Goal: Task Accomplishment & Management: Manage account settings

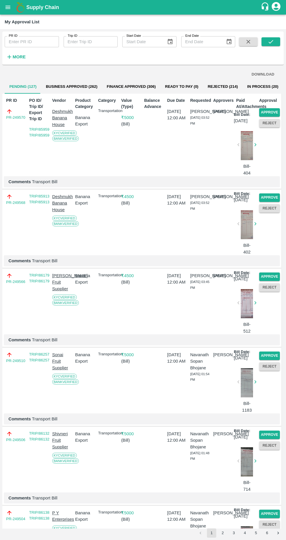
click at [274, 109] on button "Approve" at bounding box center [269, 112] width 21 height 8
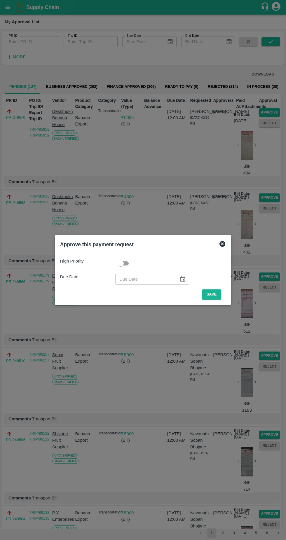
click at [215, 295] on button "Save" at bounding box center [211, 295] width 19 height 10
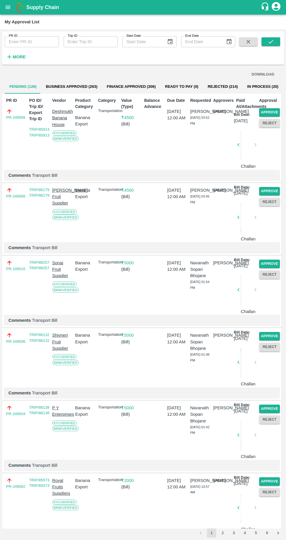
click at [273, 112] on button "Approve" at bounding box center [269, 112] width 21 height 8
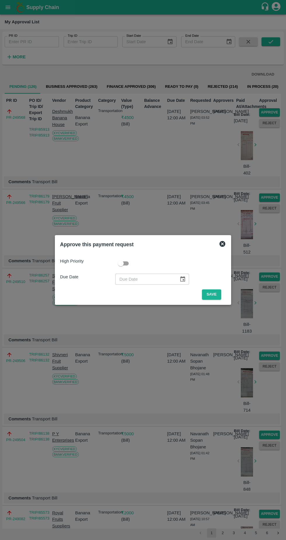
click at [214, 296] on button "Save" at bounding box center [211, 295] width 19 height 10
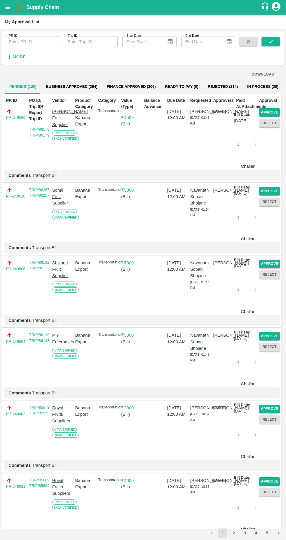
click at [273, 111] on button "Approve" at bounding box center [269, 112] width 21 height 8
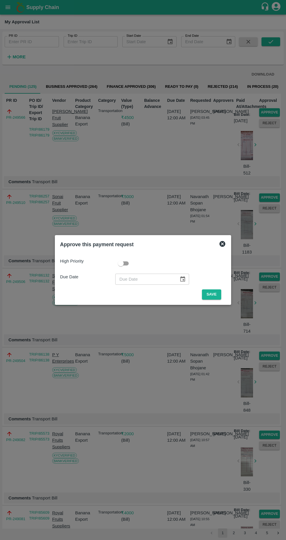
click at [217, 295] on button "Save" at bounding box center [211, 295] width 19 height 10
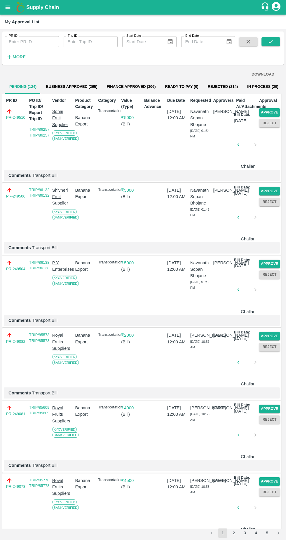
click at [274, 110] on button "Approve" at bounding box center [269, 112] width 21 height 8
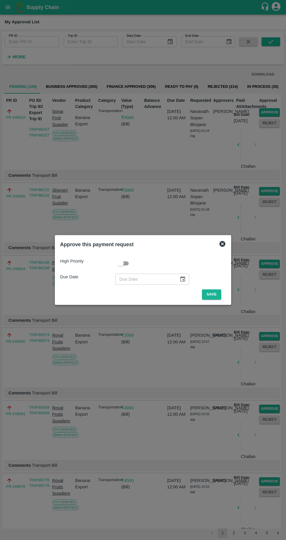
click at [215, 293] on button "Save" at bounding box center [211, 295] width 19 height 10
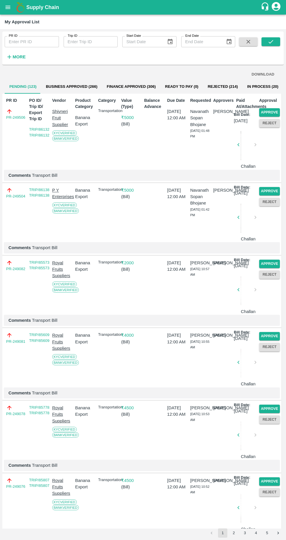
click at [273, 111] on button "Approve" at bounding box center [269, 112] width 21 height 8
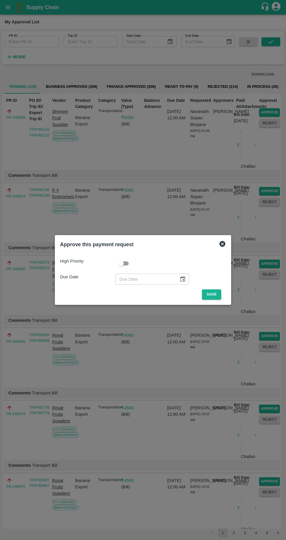
click at [214, 295] on button "Save" at bounding box center [211, 295] width 19 height 10
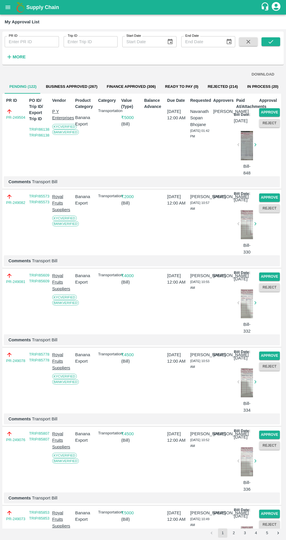
click at [274, 111] on button "Approve" at bounding box center [269, 112] width 21 height 8
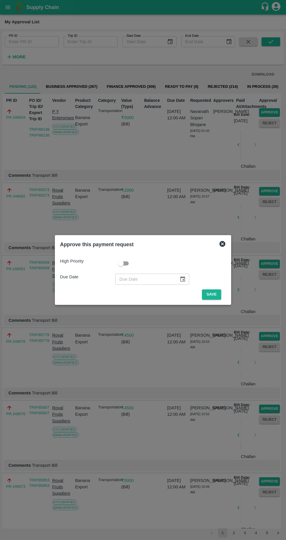
click at [221, 292] on button "Save" at bounding box center [211, 295] width 19 height 10
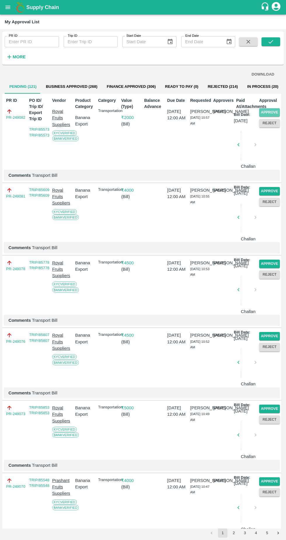
click at [272, 110] on button "Approve" at bounding box center [269, 112] width 21 height 8
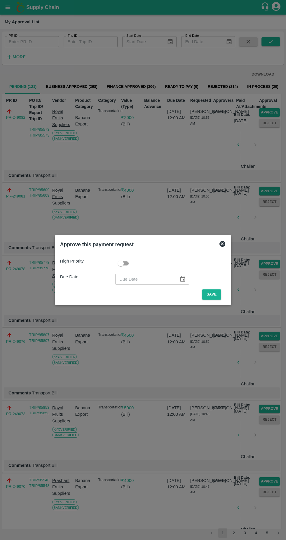
click at [221, 290] on button "Save" at bounding box center [211, 295] width 19 height 10
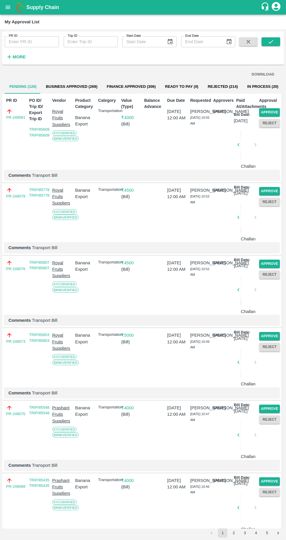
click at [274, 110] on button "Approve" at bounding box center [269, 112] width 21 height 8
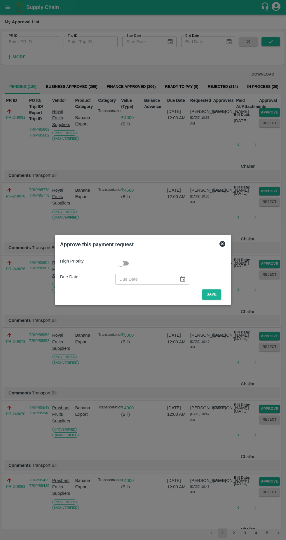
click at [226, 297] on span "Save" at bounding box center [211, 295] width 29 height 10
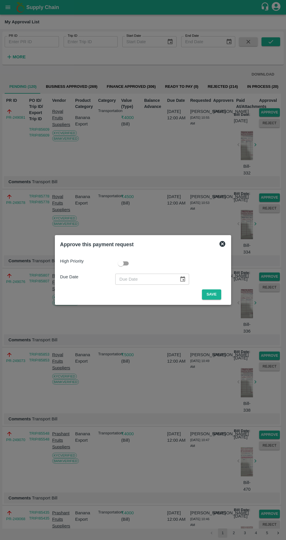
click at [221, 298] on button "Save" at bounding box center [211, 295] width 19 height 10
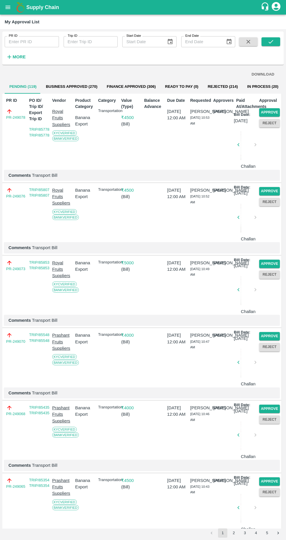
click at [276, 110] on button "Approve" at bounding box center [269, 112] width 21 height 8
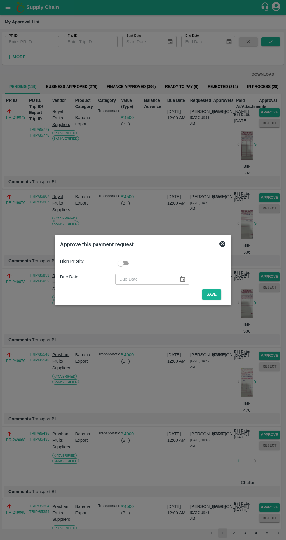
click at [224, 297] on span "Save" at bounding box center [211, 295] width 29 height 10
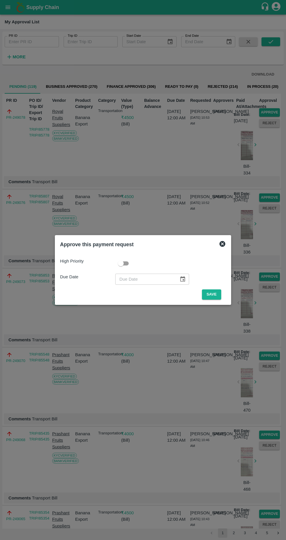
click at [219, 295] on button "Save" at bounding box center [211, 295] width 19 height 10
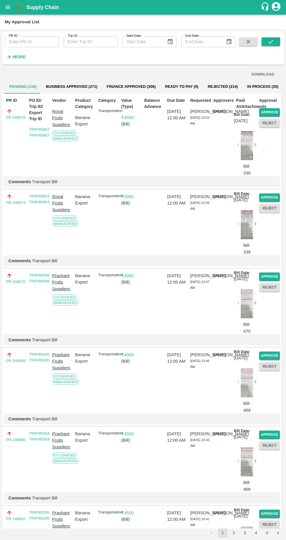
click at [274, 111] on button "Approve" at bounding box center [269, 112] width 21 height 8
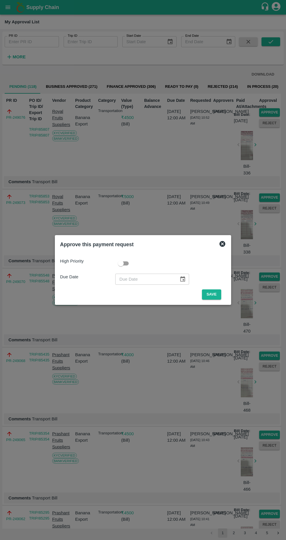
click at [219, 295] on button "Save" at bounding box center [211, 295] width 19 height 10
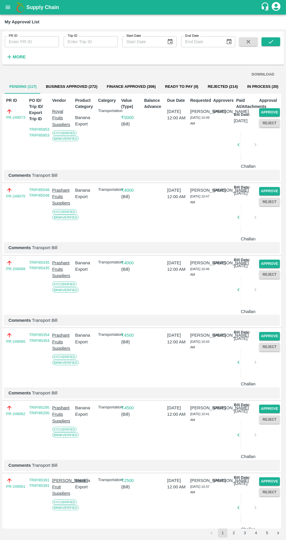
click at [274, 112] on button "Approve" at bounding box center [269, 112] width 21 height 8
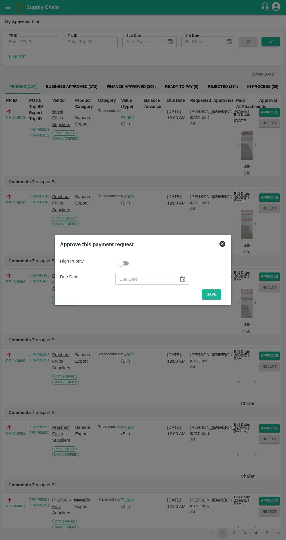
click at [226, 289] on div "High Priority Due Date ​ Save" at bounding box center [143, 276] width 166 height 46
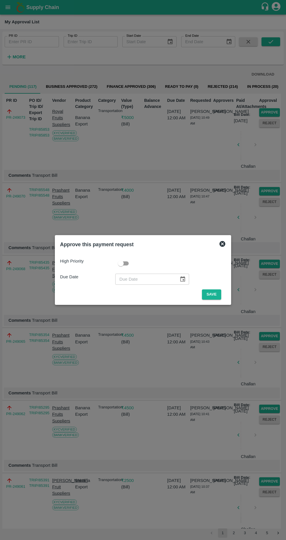
click at [216, 297] on button "Save" at bounding box center [211, 295] width 19 height 10
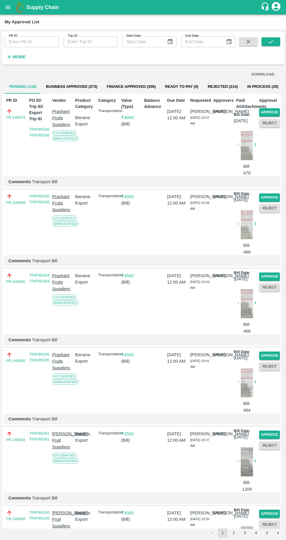
click at [273, 111] on button "Approve" at bounding box center [269, 112] width 21 height 8
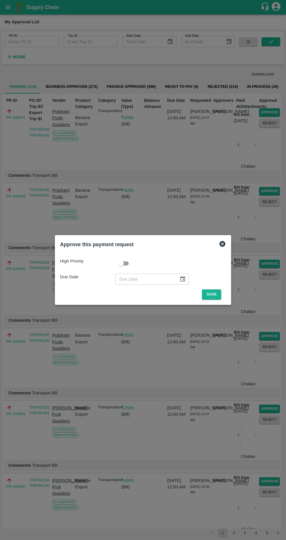
click at [226, 293] on span "Save" at bounding box center [211, 295] width 29 height 10
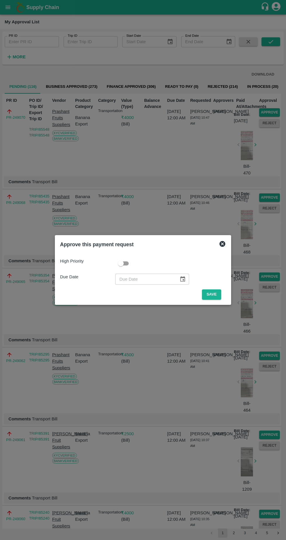
click at [223, 302] on div "High Priority Due Date ​ Save" at bounding box center [143, 276] width 170 height 51
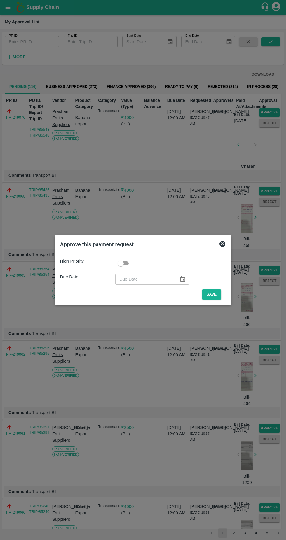
click at [215, 295] on button "Save" at bounding box center [211, 295] width 19 height 10
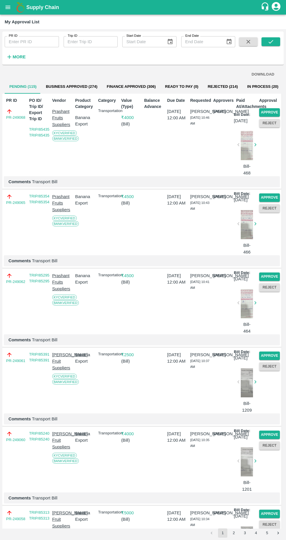
click at [273, 111] on button "Approve" at bounding box center [269, 112] width 21 height 8
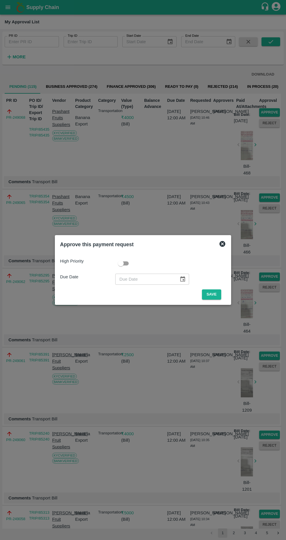
click at [227, 293] on div "High Priority Due Date ​ Save" at bounding box center [143, 276] width 170 height 51
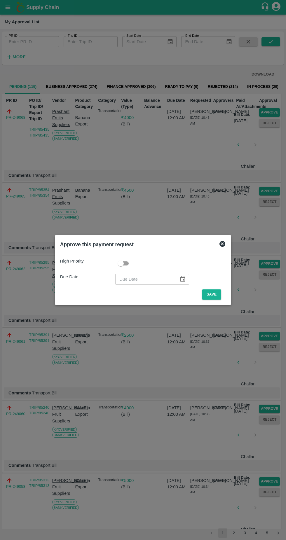
click at [219, 293] on button "Save" at bounding box center [211, 295] width 19 height 10
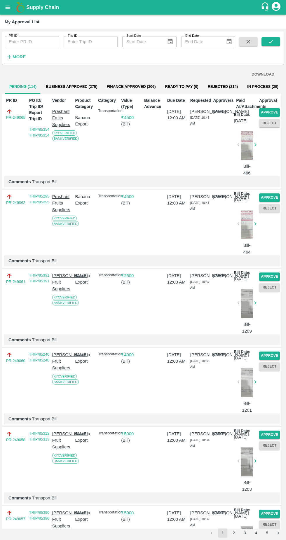
click at [276, 109] on button "Approve" at bounding box center [269, 112] width 21 height 8
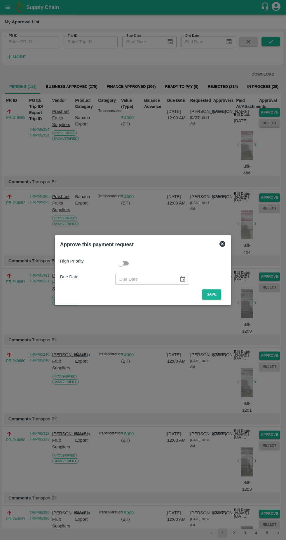
click at [223, 301] on div "High Priority Due Date ​ Save" at bounding box center [143, 276] width 170 height 51
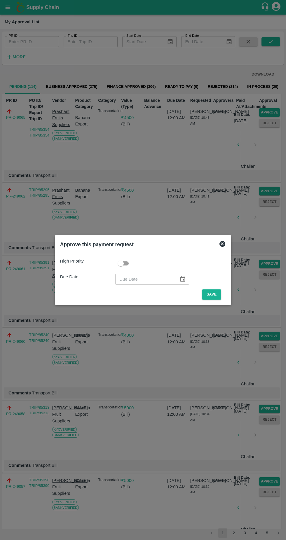
click at [220, 296] on button "Save" at bounding box center [211, 295] width 19 height 10
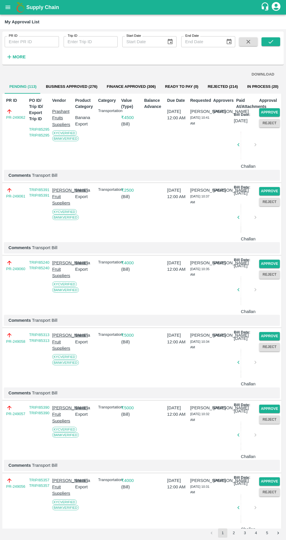
click at [273, 112] on button "Approve" at bounding box center [269, 112] width 21 height 8
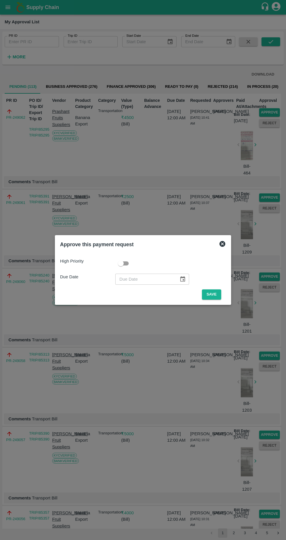
click at [228, 298] on div "High Priority Due Date ​ Save" at bounding box center [143, 276] width 170 height 51
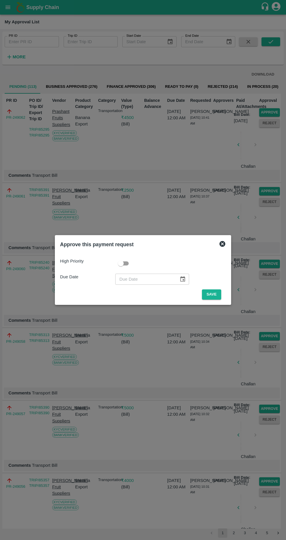
click at [221, 293] on button "Save" at bounding box center [211, 295] width 19 height 10
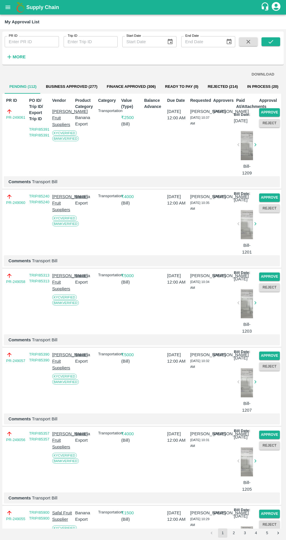
click at [277, 109] on button "Approve" at bounding box center [269, 112] width 21 height 8
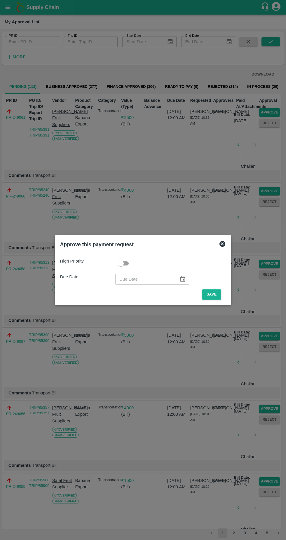
click at [220, 297] on button "Save" at bounding box center [211, 295] width 19 height 10
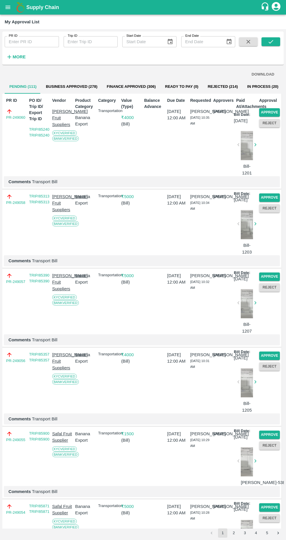
click at [278, 109] on button "Approve" at bounding box center [269, 112] width 21 height 8
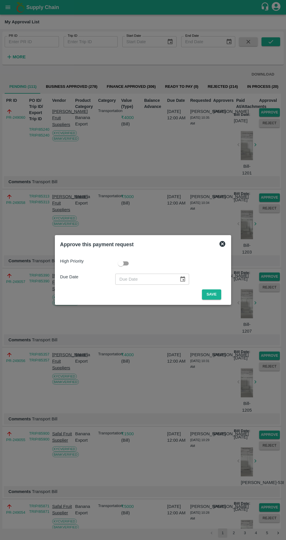
click at [221, 292] on button "Save" at bounding box center [211, 295] width 19 height 10
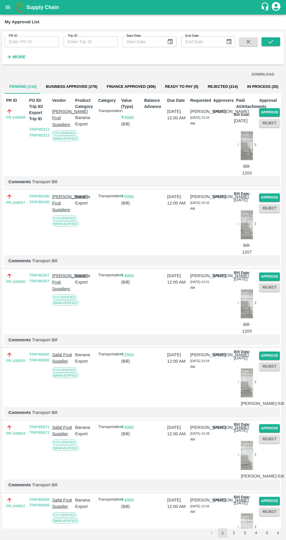
click at [275, 110] on button "Approve" at bounding box center [269, 112] width 21 height 8
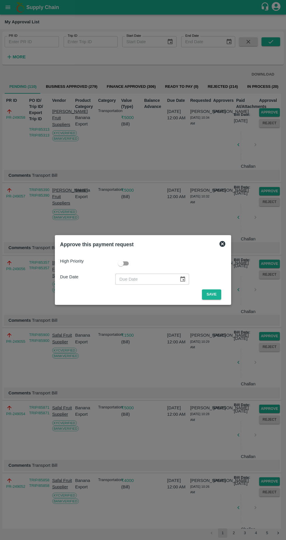
click at [219, 295] on button "Save" at bounding box center [211, 295] width 19 height 10
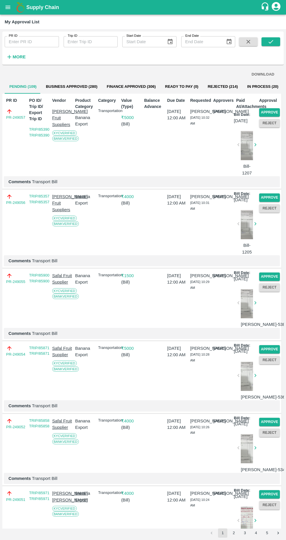
click at [276, 110] on button "Approve" at bounding box center [269, 112] width 21 height 8
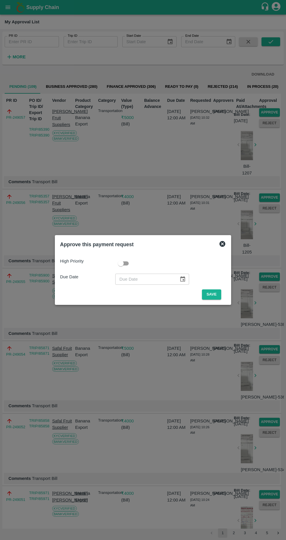
click at [225, 301] on div "High Priority Due Date ​ Save" at bounding box center [143, 276] width 170 height 51
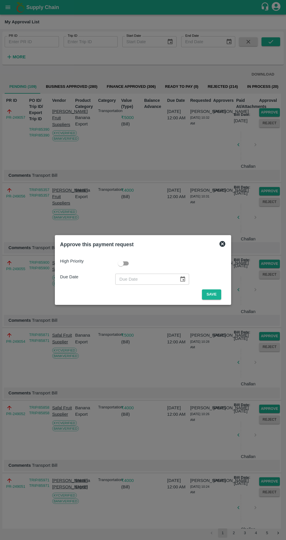
click at [221, 300] on div "High Priority Due Date ​ Save" at bounding box center [143, 276] width 170 height 51
click at [226, 293] on span "Save" at bounding box center [211, 295] width 29 height 10
click at [220, 295] on button "Save" at bounding box center [211, 295] width 19 height 10
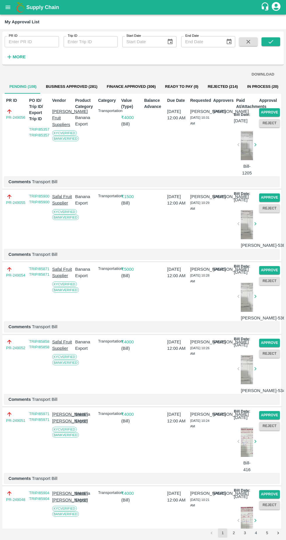
click at [274, 111] on button "Approve" at bounding box center [269, 112] width 21 height 8
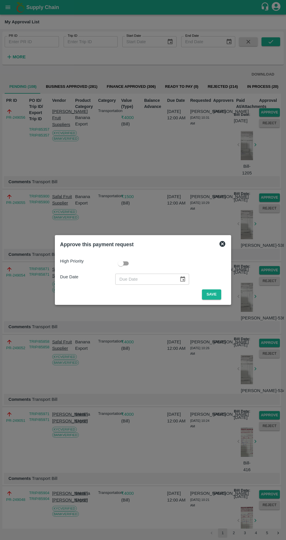
click at [221, 295] on button "Save" at bounding box center [211, 295] width 19 height 10
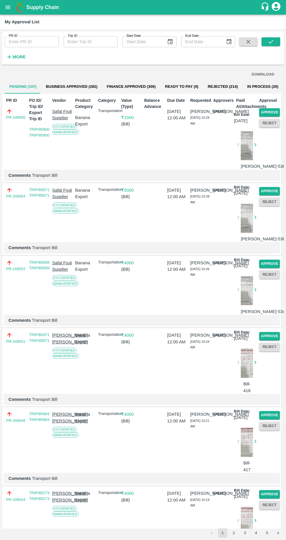
click at [278, 110] on button "Approve" at bounding box center [269, 112] width 21 height 8
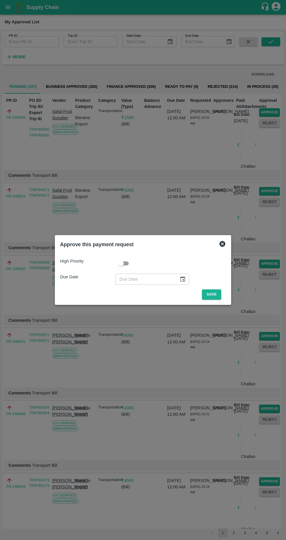
click at [214, 295] on button "Save" at bounding box center [211, 295] width 19 height 10
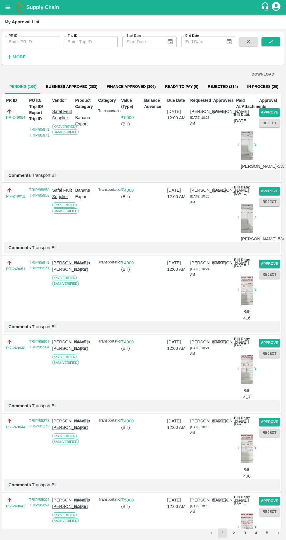
click at [275, 112] on button "Approve" at bounding box center [269, 112] width 21 height 8
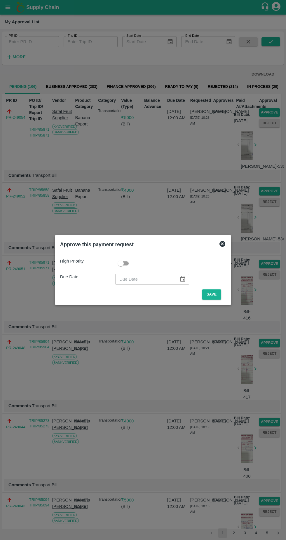
click at [226, 294] on span "Save" at bounding box center [211, 295] width 29 height 10
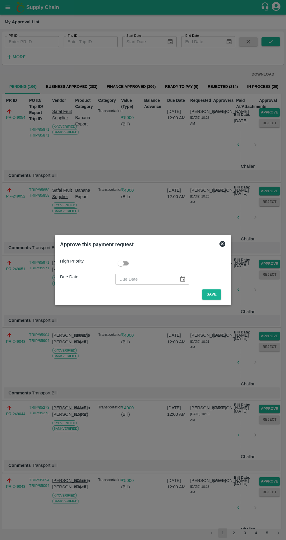
click at [216, 299] on button "Save" at bounding box center [211, 295] width 19 height 10
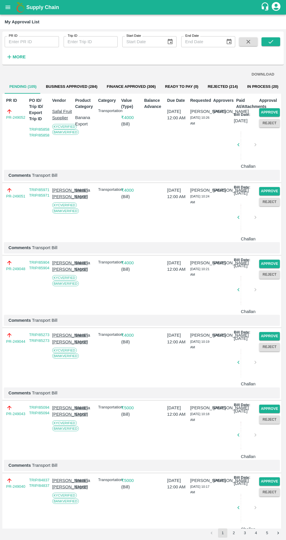
click at [278, 109] on button "Approve" at bounding box center [269, 112] width 21 height 8
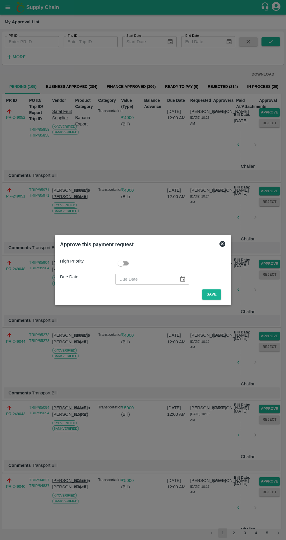
click at [219, 296] on button "Save" at bounding box center [211, 295] width 19 height 10
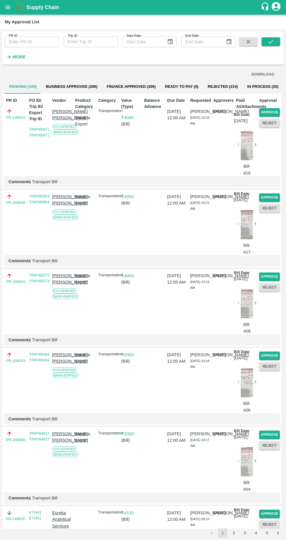
click at [275, 112] on button "Approve" at bounding box center [269, 112] width 21 height 8
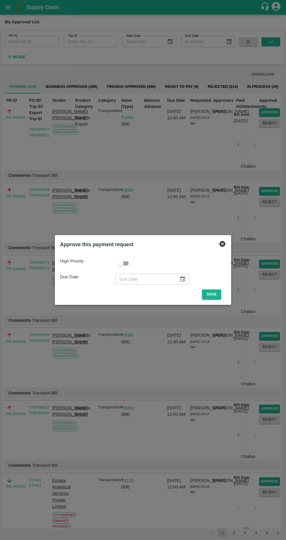
click at [219, 295] on button "Save" at bounding box center [211, 295] width 19 height 10
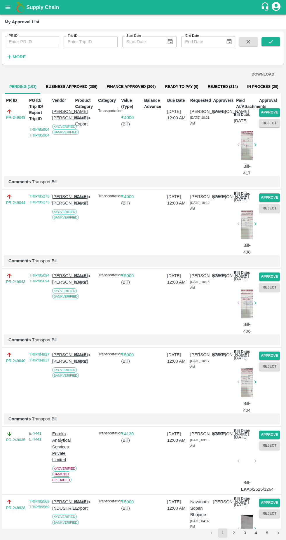
click at [273, 112] on button "Approve" at bounding box center [269, 112] width 21 height 8
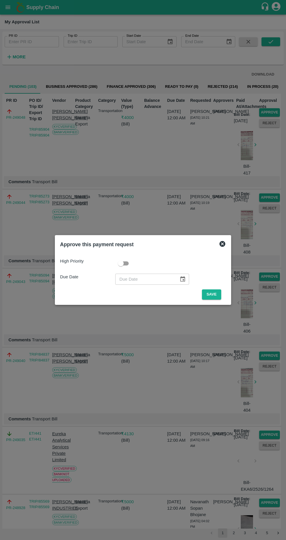
click at [223, 298] on span "Save" at bounding box center [211, 295] width 29 height 10
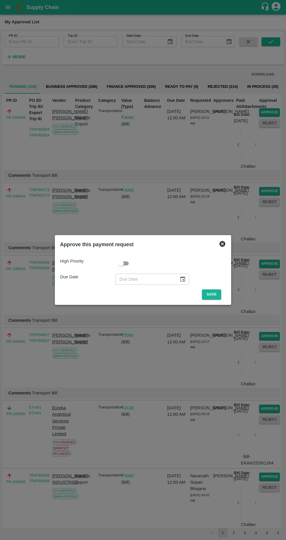
click at [213, 295] on button "Save" at bounding box center [211, 295] width 19 height 10
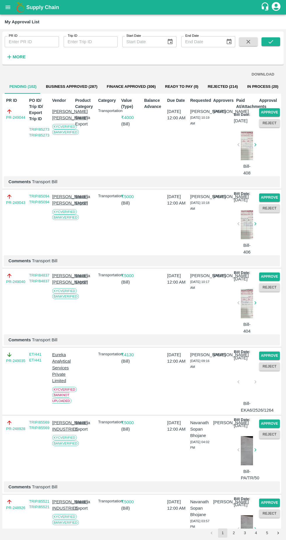
click at [275, 112] on button "Approve" at bounding box center [269, 112] width 21 height 8
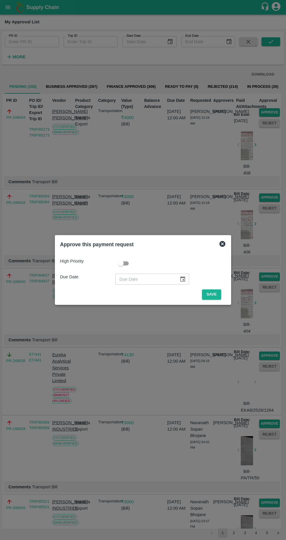
click at [228, 294] on div "High Priority Due Date ​ Save" at bounding box center [143, 276] width 170 height 51
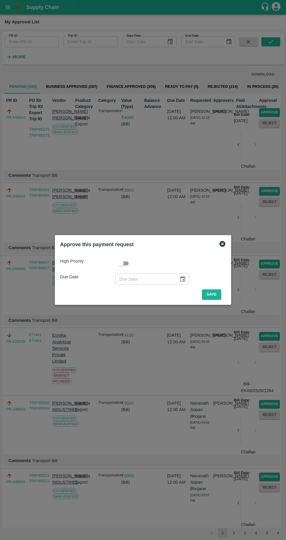
click at [219, 295] on button "Save" at bounding box center [211, 295] width 19 height 10
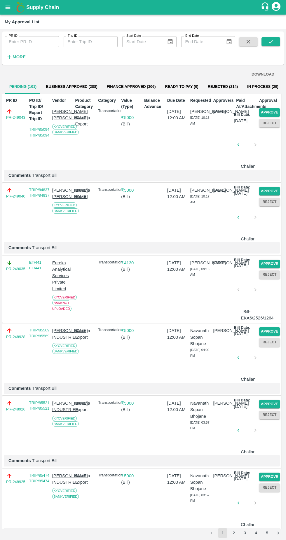
click at [274, 112] on button "Approve" at bounding box center [269, 112] width 21 height 8
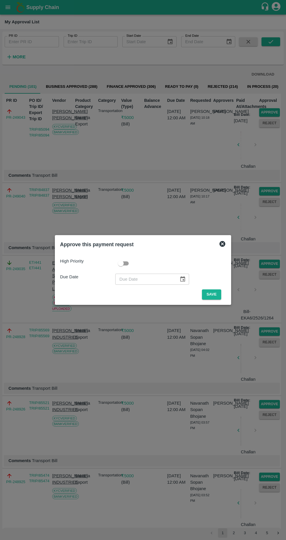
click at [226, 295] on span "Save" at bounding box center [211, 295] width 29 height 10
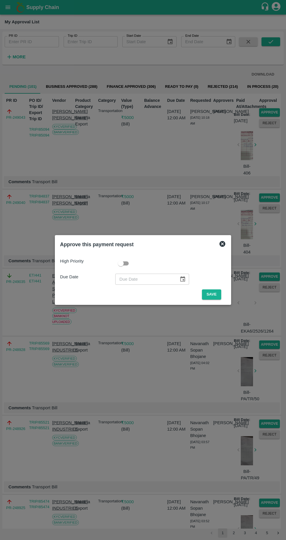
click at [215, 295] on button "Save" at bounding box center [211, 295] width 19 height 10
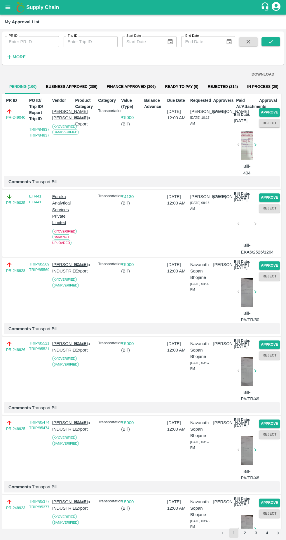
click at [274, 112] on button "Approve" at bounding box center [269, 112] width 21 height 8
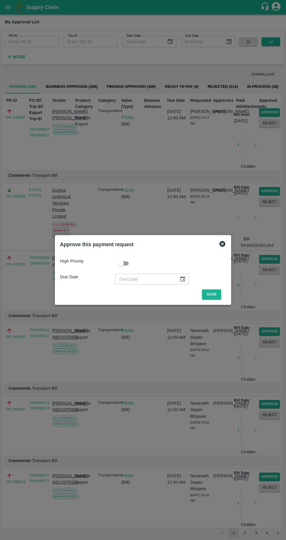
click at [214, 295] on button "Save" at bounding box center [211, 295] width 19 height 10
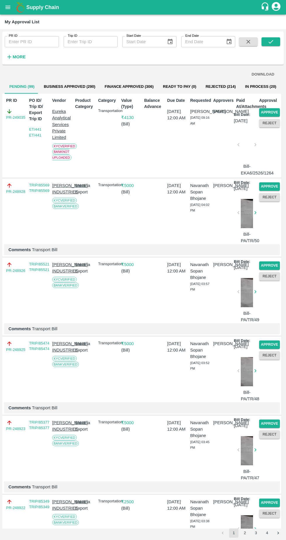
click at [279, 108] on div "Approve" at bounding box center [268, 111] width 23 height 11
click at [277, 112] on button "Approve" at bounding box center [269, 112] width 21 height 8
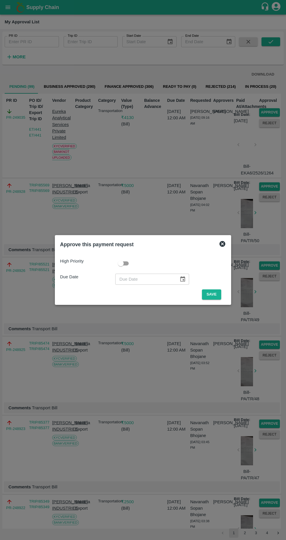
click at [219, 294] on button "Save" at bounding box center [211, 295] width 19 height 10
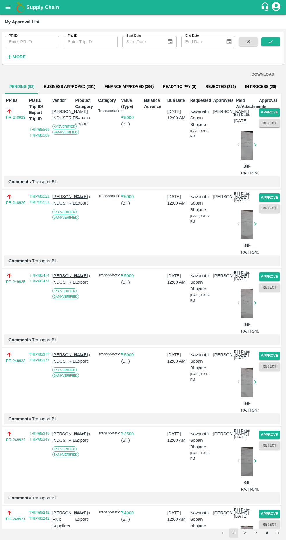
click at [278, 109] on button "Approve" at bounding box center [269, 112] width 21 height 8
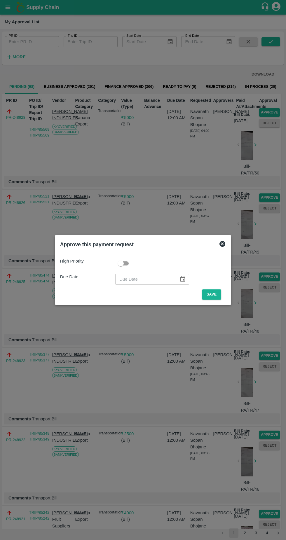
click at [220, 295] on button "Save" at bounding box center [211, 295] width 19 height 10
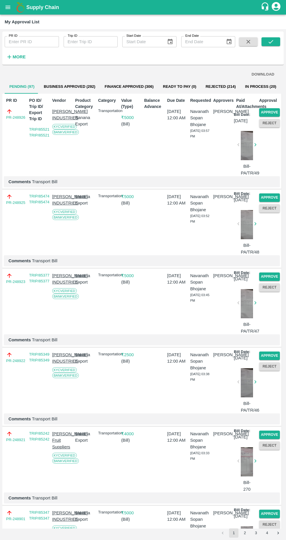
click at [276, 109] on button "Approve" at bounding box center [269, 112] width 21 height 8
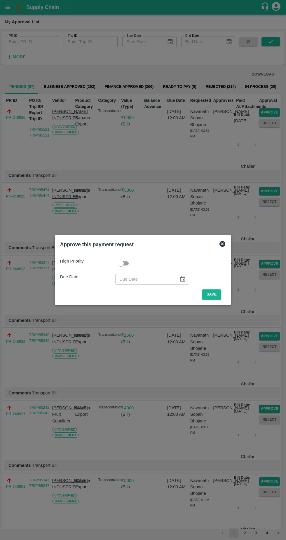
click at [225, 291] on span "Save" at bounding box center [211, 295] width 29 height 10
click at [220, 300] on div "High Priority Due Date ​ Save" at bounding box center [143, 276] width 170 height 51
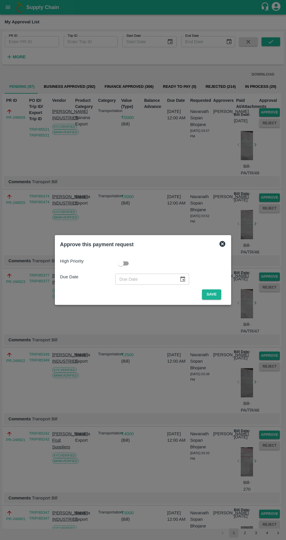
click at [220, 293] on button "Save" at bounding box center [211, 295] width 19 height 10
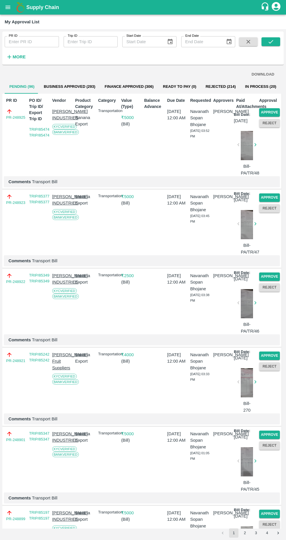
click at [274, 110] on button "Approve" at bounding box center [269, 112] width 21 height 8
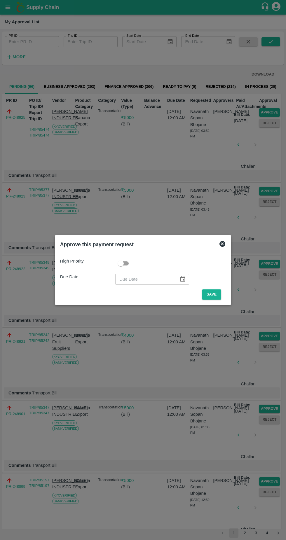
click at [226, 297] on span "Save" at bounding box center [211, 295] width 29 height 10
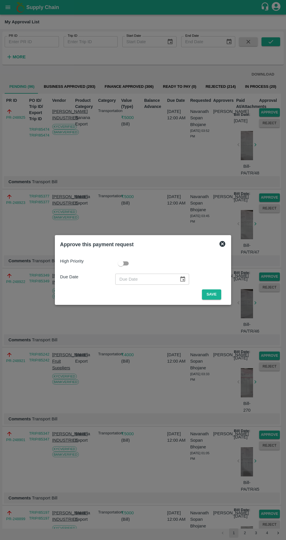
click at [221, 294] on button "Save" at bounding box center [211, 295] width 19 height 10
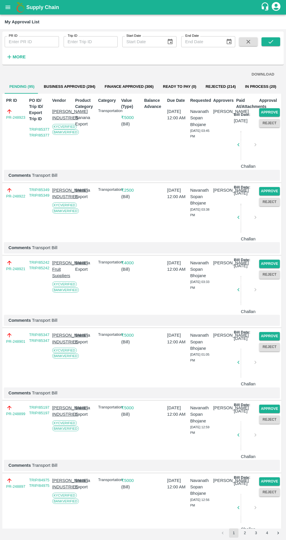
click at [278, 109] on button "Approve" at bounding box center [269, 112] width 21 height 8
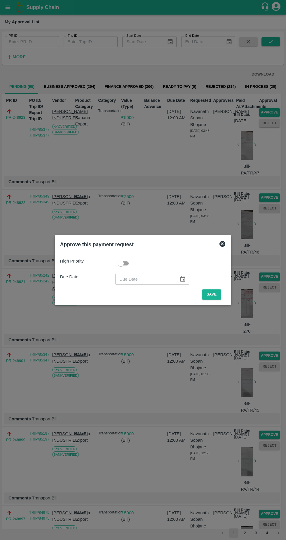
click at [219, 295] on button "Save" at bounding box center [211, 295] width 19 height 10
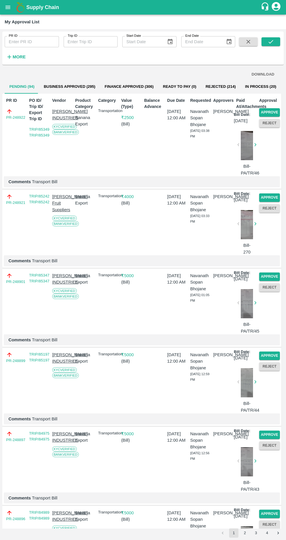
click at [276, 112] on button "Approve" at bounding box center [269, 112] width 21 height 8
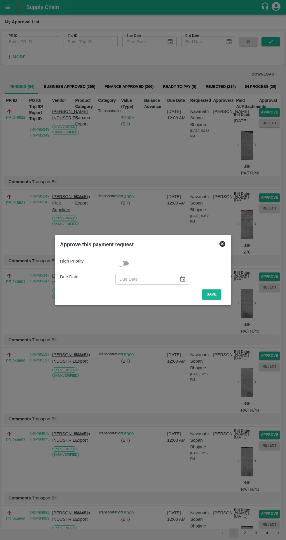
click at [219, 295] on button "Save" at bounding box center [211, 295] width 19 height 10
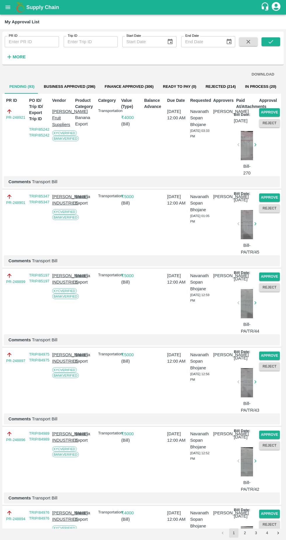
click at [275, 112] on button "Approve" at bounding box center [269, 112] width 21 height 8
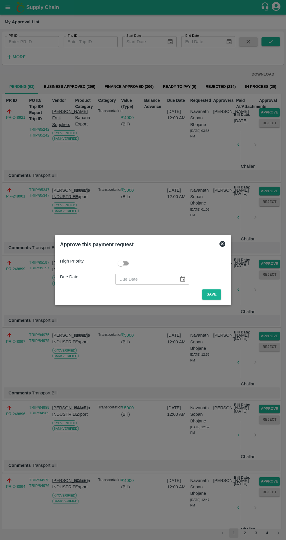
click at [220, 296] on button "Save" at bounding box center [211, 295] width 19 height 10
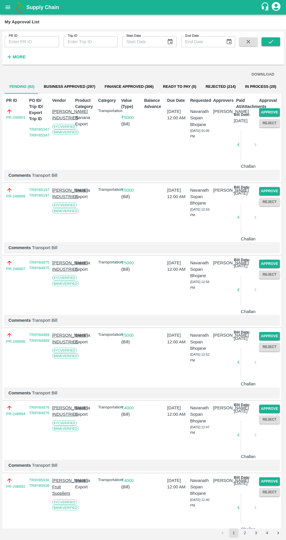
click at [275, 112] on button "Approve" at bounding box center [269, 112] width 21 height 8
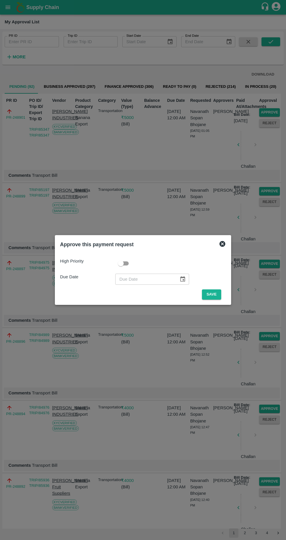
click at [220, 296] on button "Save" at bounding box center [211, 295] width 19 height 10
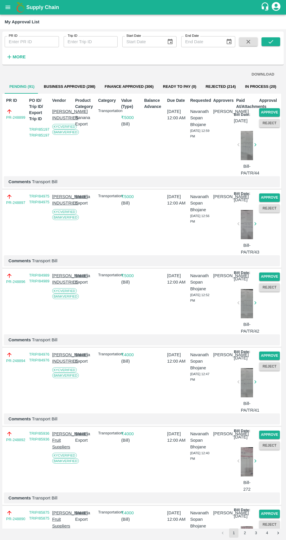
click at [276, 113] on button "Approve" at bounding box center [269, 112] width 21 height 8
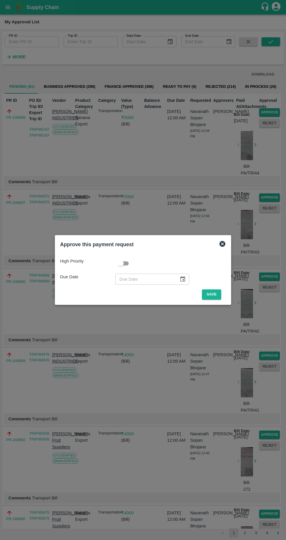
click at [220, 293] on button "Save" at bounding box center [211, 295] width 19 height 10
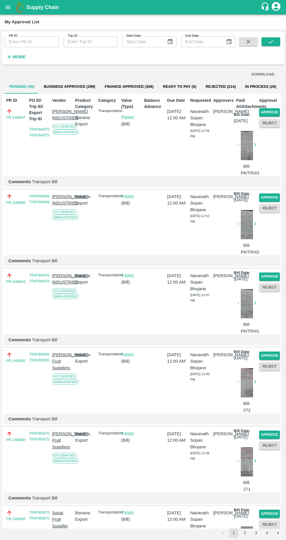
click at [274, 111] on button "Approve" at bounding box center [269, 112] width 21 height 8
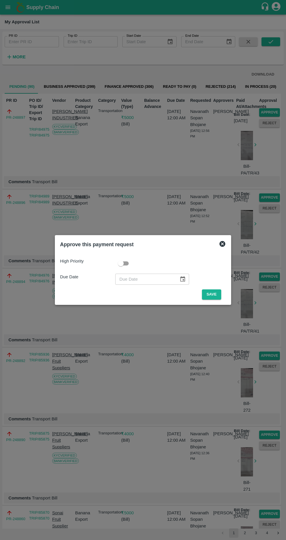
click at [225, 293] on span "Save" at bounding box center [211, 295] width 29 height 10
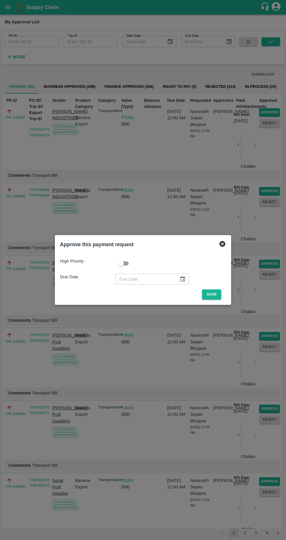
click at [219, 295] on button "Save" at bounding box center [211, 295] width 19 height 10
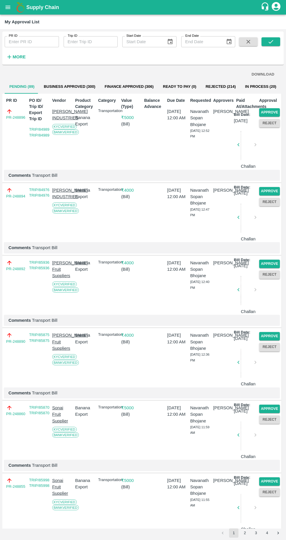
click at [278, 109] on button "Approve" at bounding box center [269, 112] width 21 height 8
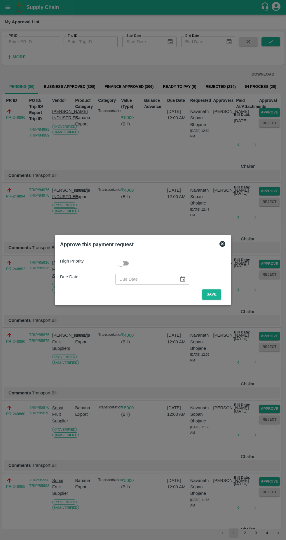
click at [219, 295] on button "Save" at bounding box center [211, 295] width 19 height 10
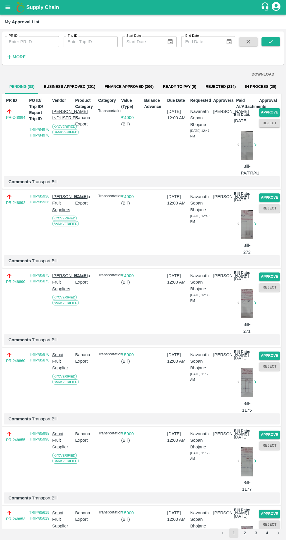
click at [274, 111] on button "Approve" at bounding box center [269, 112] width 21 height 8
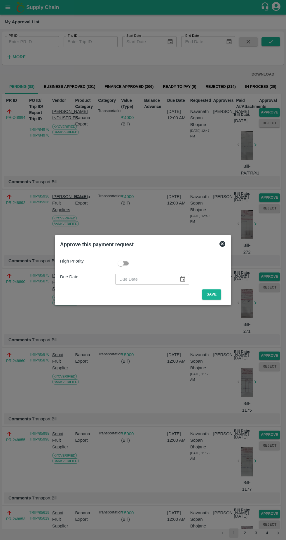
click at [221, 297] on button "Save" at bounding box center [211, 295] width 19 height 10
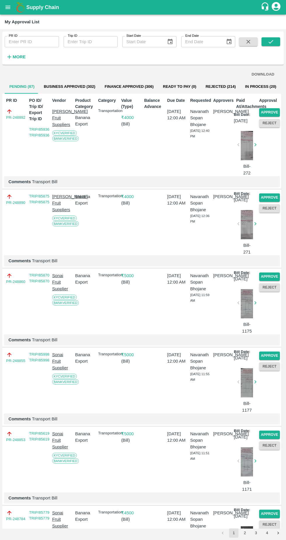
click at [277, 109] on button "Approve" at bounding box center [269, 112] width 21 height 8
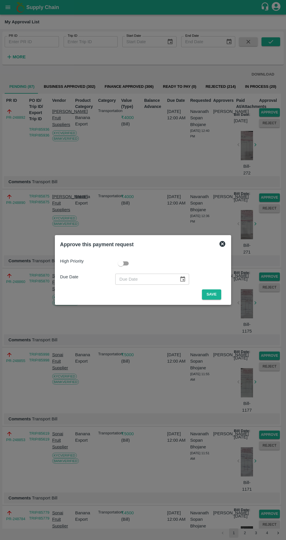
click at [221, 299] on button "Save" at bounding box center [211, 295] width 19 height 10
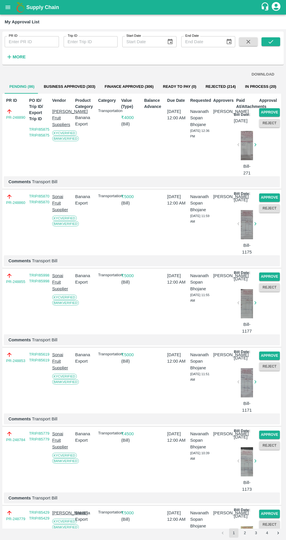
click at [274, 110] on button "Approve" at bounding box center [269, 112] width 21 height 8
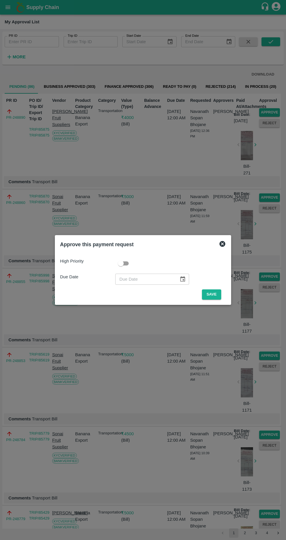
click at [227, 293] on div "High Priority Due Date ​ Save" at bounding box center [143, 276] width 170 height 51
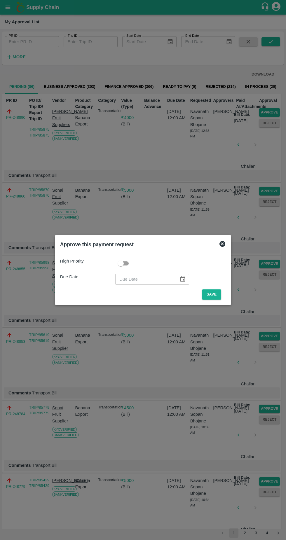
click at [215, 293] on button "Save" at bounding box center [211, 295] width 19 height 10
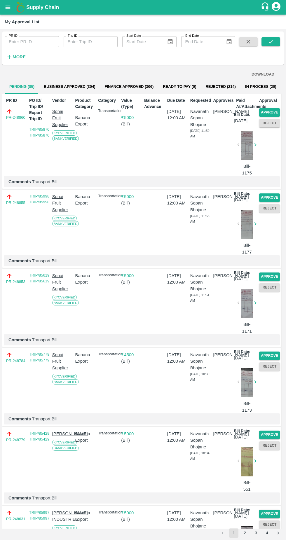
click at [275, 112] on button "Approve" at bounding box center [269, 112] width 21 height 8
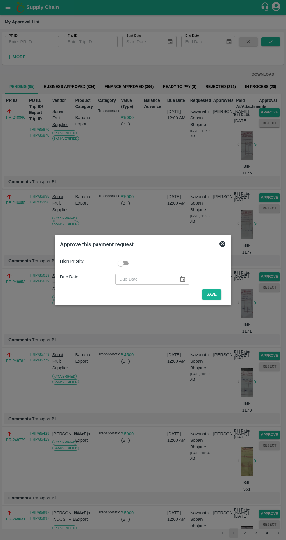
click at [226, 296] on span "Save" at bounding box center [211, 295] width 29 height 10
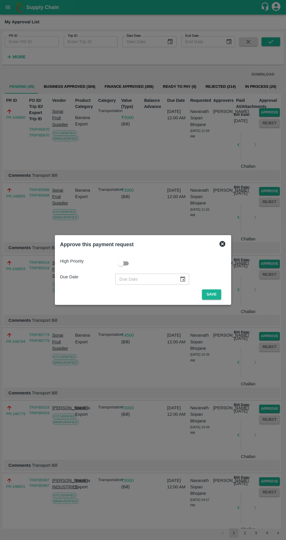
click at [219, 295] on button "Save" at bounding box center [211, 295] width 19 height 10
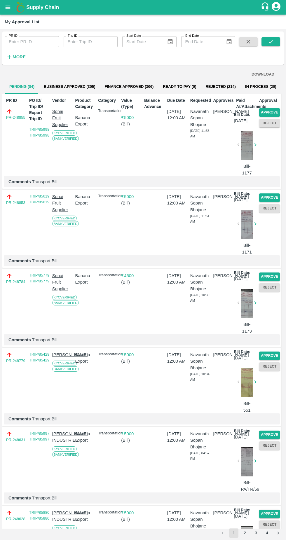
click at [274, 111] on button "Approve" at bounding box center [269, 112] width 21 height 8
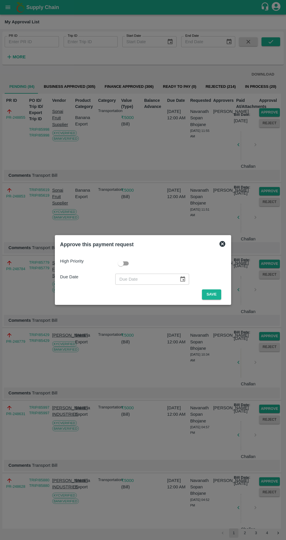
click at [222, 301] on div "High Priority Due Date ​ Save" at bounding box center [143, 276] width 170 height 51
click at [219, 300] on div "High Priority Due Date ​ Save" at bounding box center [143, 276] width 170 height 51
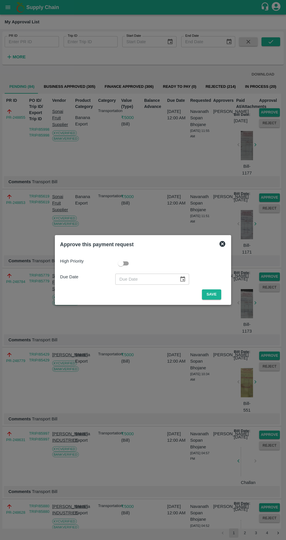
click at [220, 293] on button "Save" at bounding box center [211, 295] width 19 height 10
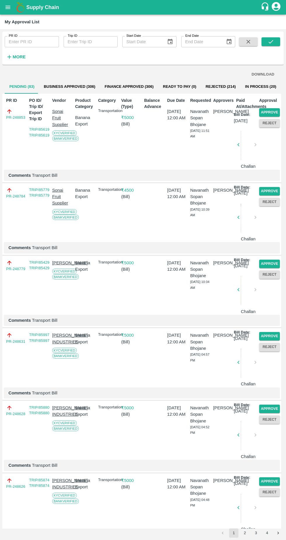
click at [275, 112] on button "Approve" at bounding box center [269, 112] width 21 height 8
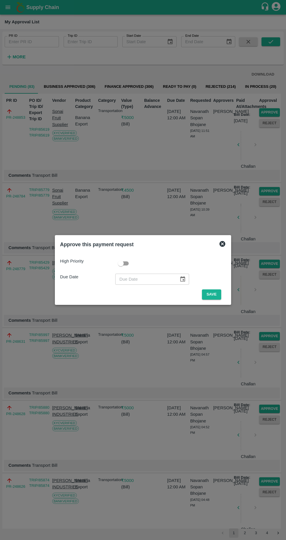
click at [220, 295] on button "Save" at bounding box center [211, 295] width 19 height 10
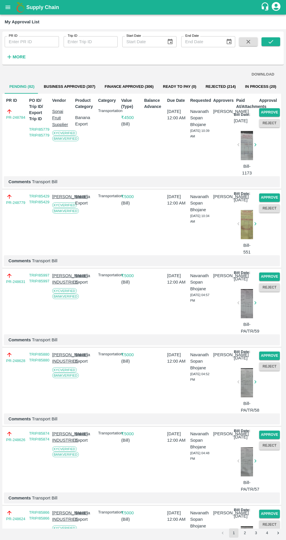
click at [274, 112] on button "Approve" at bounding box center [269, 112] width 21 height 8
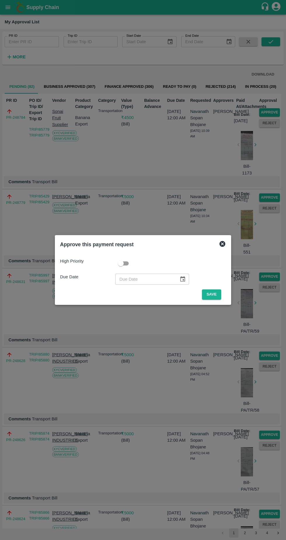
click at [218, 294] on button "Save" at bounding box center [211, 295] width 19 height 10
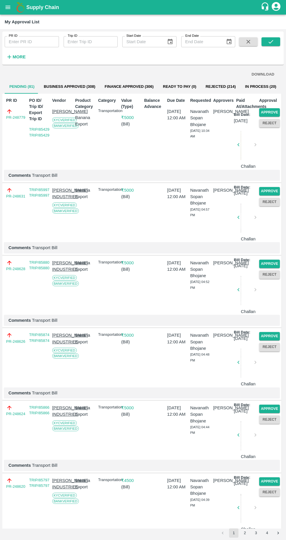
click at [277, 109] on button "Approve" at bounding box center [269, 112] width 21 height 8
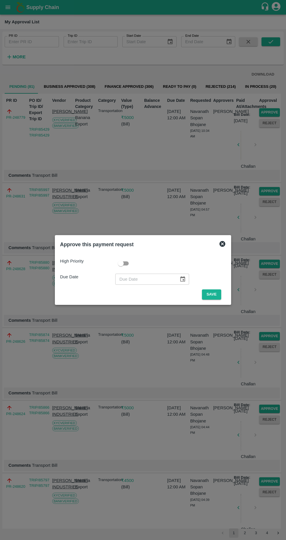
click at [219, 294] on button "Save" at bounding box center [211, 295] width 19 height 10
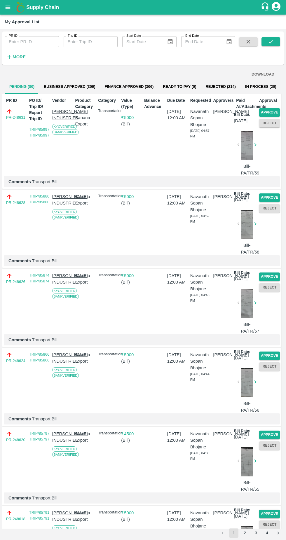
click at [277, 111] on button "Approve" at bounding box center [269, 112] width 21 height 8
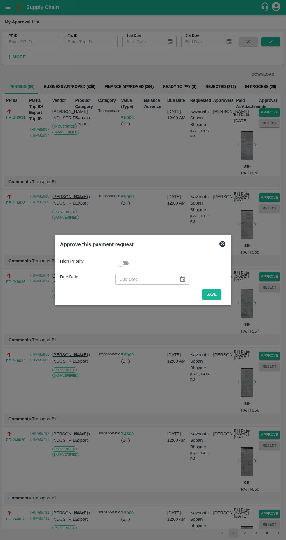
click at [221, 297] on button "Save" at bounding box center [211, 295] width 19 height 10
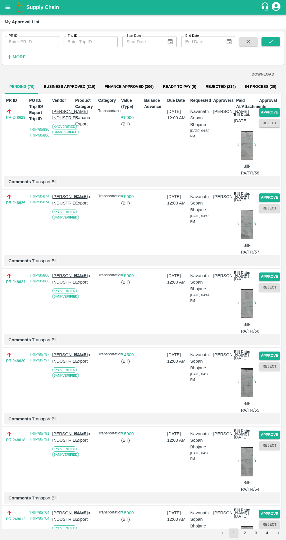
click at [278, 110] on button "Approve" at bounding box center [269, 112] width 21 height 8
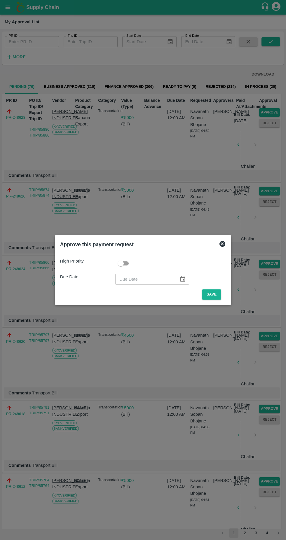
click at [219, 295] on button "Save" at bounding box center [211, 295] width 19 height 10
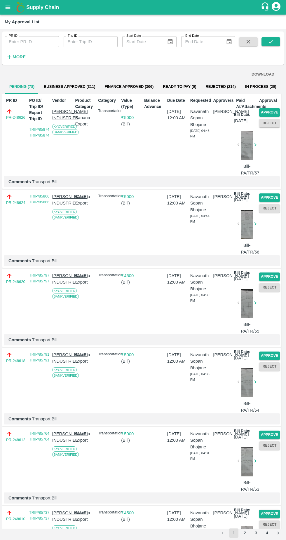
click at [274, 112] on button "Approve" at bounding box center [269, 112] width 21 height 8
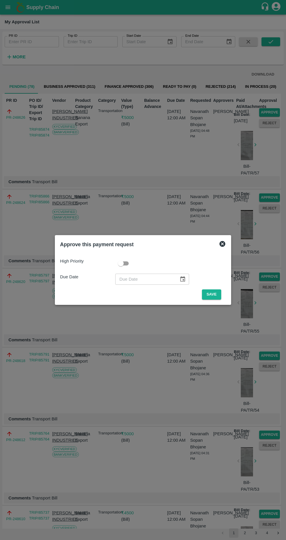
click at [219, 295] on button "Save" at bounding box center [211, 295] width 19 height 10
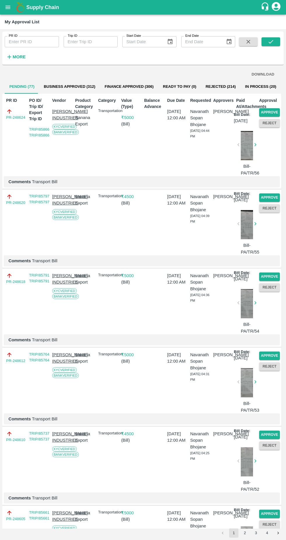
click at [277, 108] on button "Approve" at bounding box center [269, 112] width 21 height 8
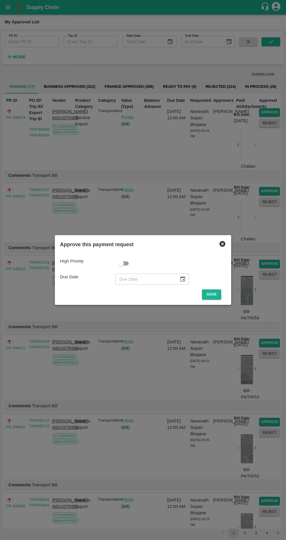
click at [226, 295] on span "Save" at bounding box center [211, 295] width 29 height 10
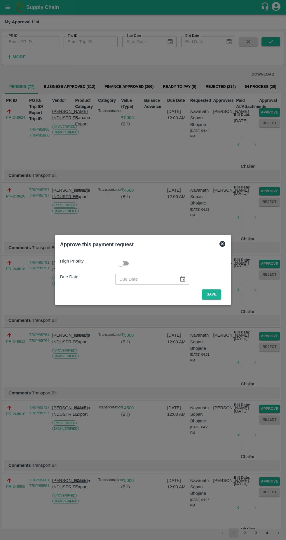
click at [219, 298] on button "Save" at bounding box center [211, 295] width 19 height 10
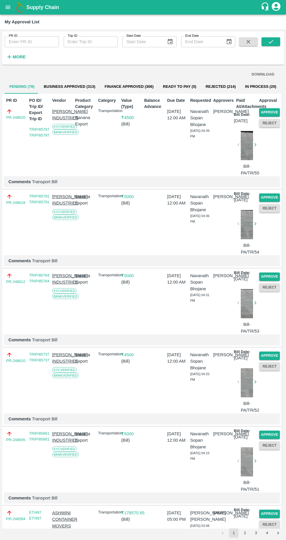
click at [274, 112] on button "Approve" at bounding box center [269, 112] width 21 height 8
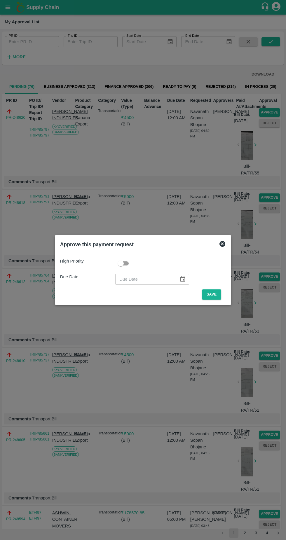
click at [221, 294] on button "Save" at bounding box center [211, 295] width 19 height 10
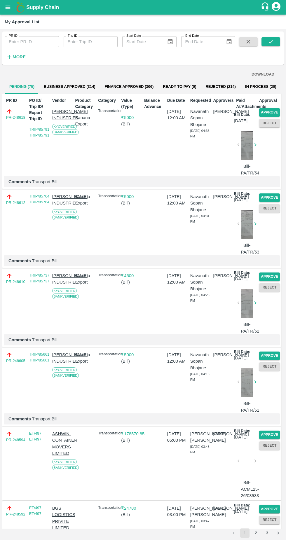
click at [274, 111] on button "Approve" at bounding box center [269, 112] width 21 height 8
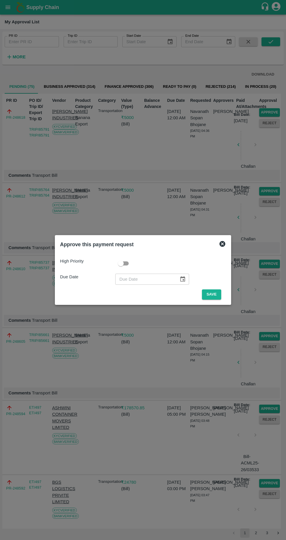
click at [226, 295] on span "Save" at bounding box center [211, 295] width 29 height 10
click at [221, 299] on button "Save" at bounding box center [211, 295] width 19 height 10
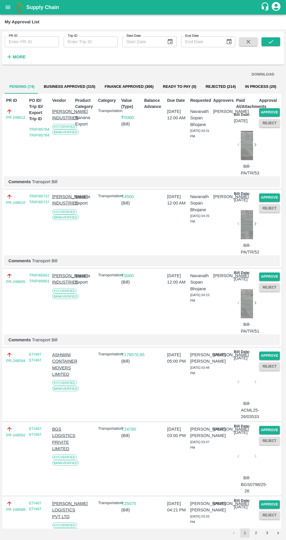
click at [277, 112] on button "Approve" at bounding box center [269, 112] width 21 height 8
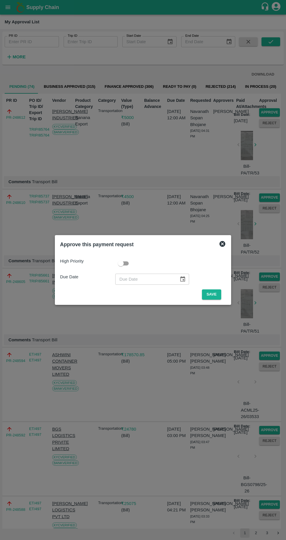
click at [224, 300] on div "High Priority Due Date ​ Save" at bounding box center [143, 276] width 170 height 51
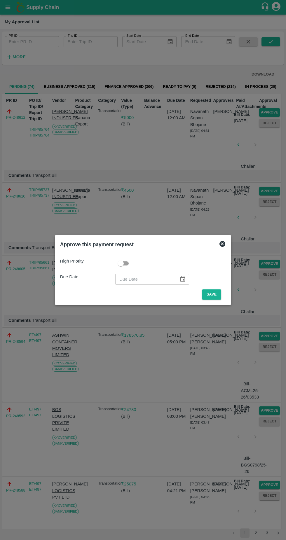
click at [223, 297] on span "Save" at bounding box center [211, 295] width 29 height 10
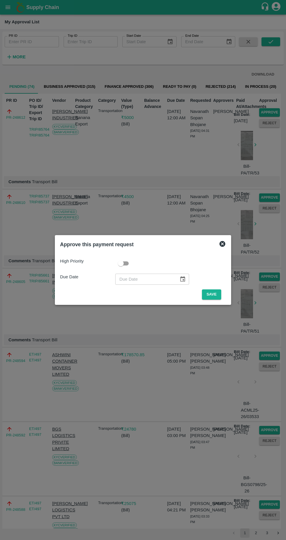
click at [221, 300] on button "Save" at bounding box center [211, 295] width 19 height 10
